Goal: Task Accomplishment & Management: Complete application form

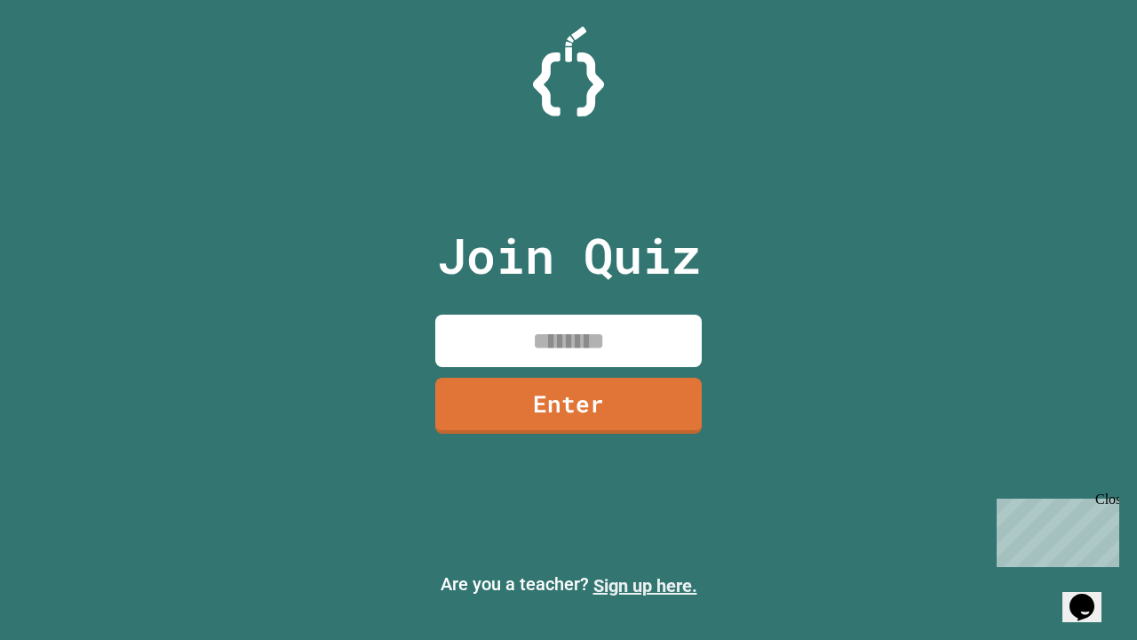
click at [645, 585] on link "Sign up here." at bounding box center [645, 585] width 104 height 21
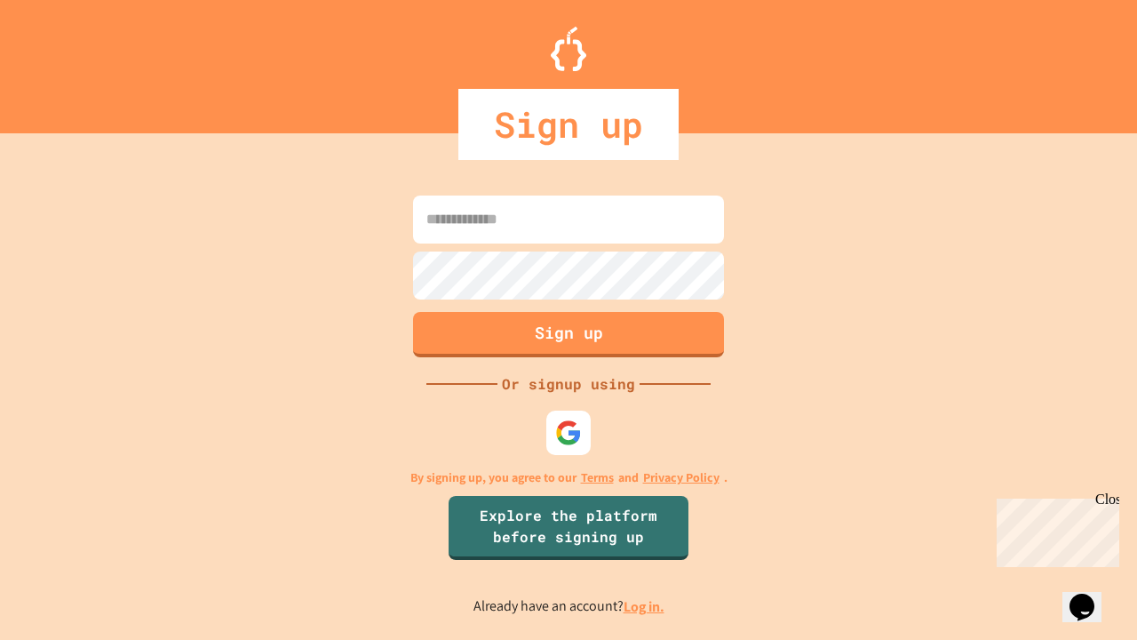
click at [645, 606] on link "Log in." at bounding box center [644, 606] width 41 height 19
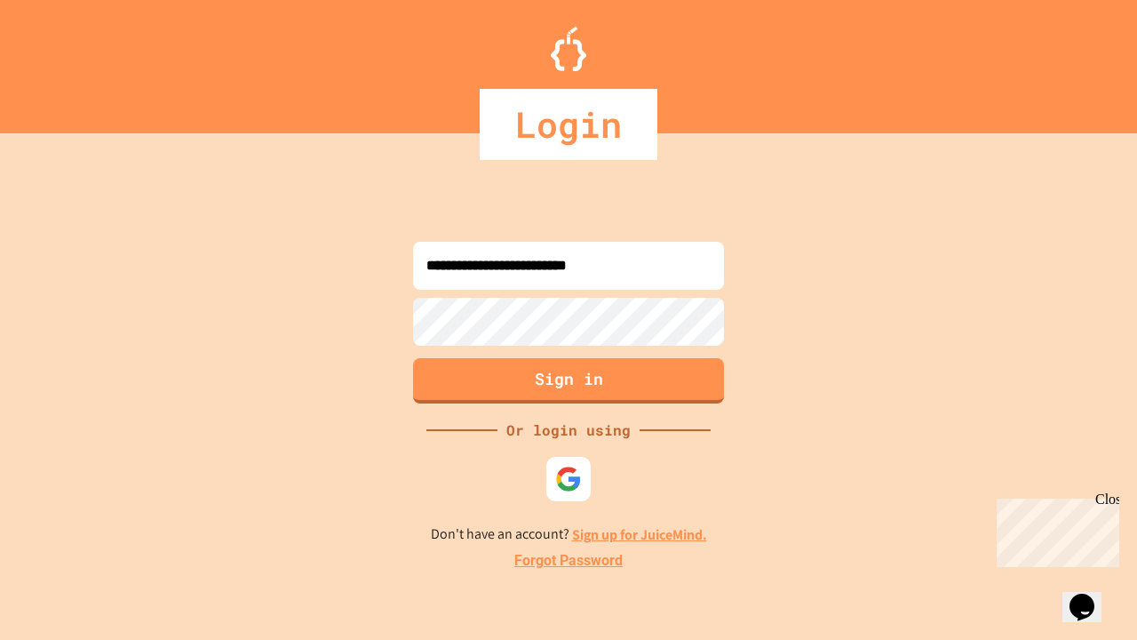
type input "**********"
